Goal: Task Accomplishment & Management: Manage account settings

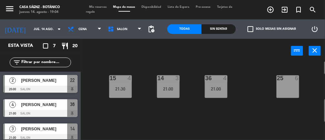
scroll to position [102, 0]
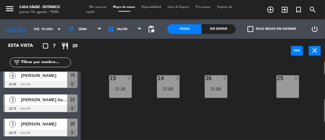
click at [94, 7] on span "Mis reservas" at bounding box center [98, 6] width 24 height 3
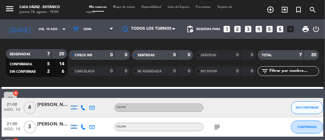
scroll to position [82, 0]
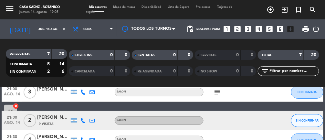
click at [214, 90] on icon "subject" at bounding box center [217, 92] width 8 height 8
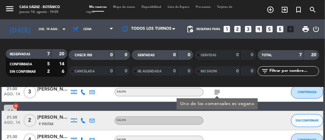
click at [274, 105] on div "20:00 [DATE] 2 [PERSON_NAME] SALON favorite_border CONFIRMADA 22 cancel 21:00 […" at bounding box center [163, 116] width 322 height 163
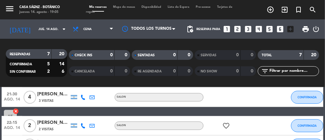
scroll to position [141, 0]
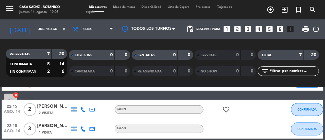
click at [228, 111] on icon "favorite_border" at bounding box center [226, 110] width 8 height 8
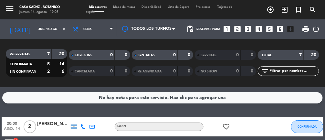
click at [125, 1] on div "menu Casa [PERSON_NAME] - Botánico [DATE] 14. agosto - 19:05 Mis reservas Mapa …" at bounding box center [162, 9] width 325 height 19
click at [130, 7] on span "Mapa de mesas" at bounding box center [124, 6] width 28 height 3
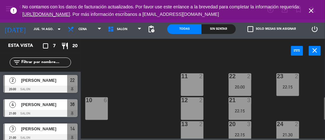
click at [314, 7] on icon "close" at bounding box center [311, 11] width 8 height 8
click at [314, 12] on icon "close" at bounding box center [311, 11] width 8 height 8
